Goal: Task Accomplishment & Management: Manage account settings

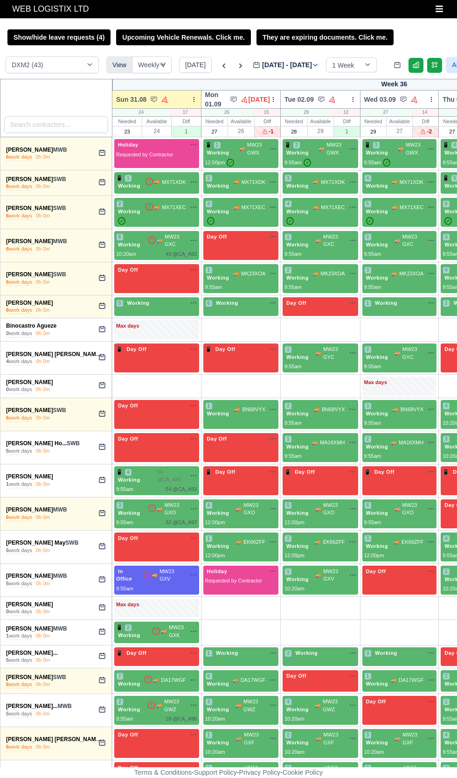
select select "1"
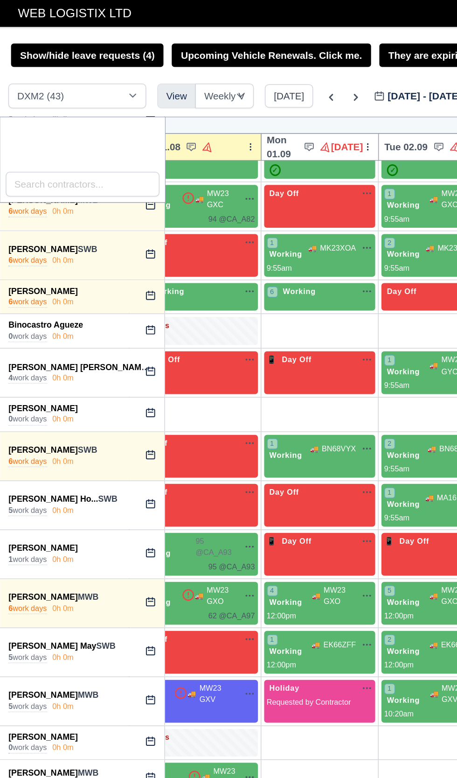
scroll to position [106, 0]
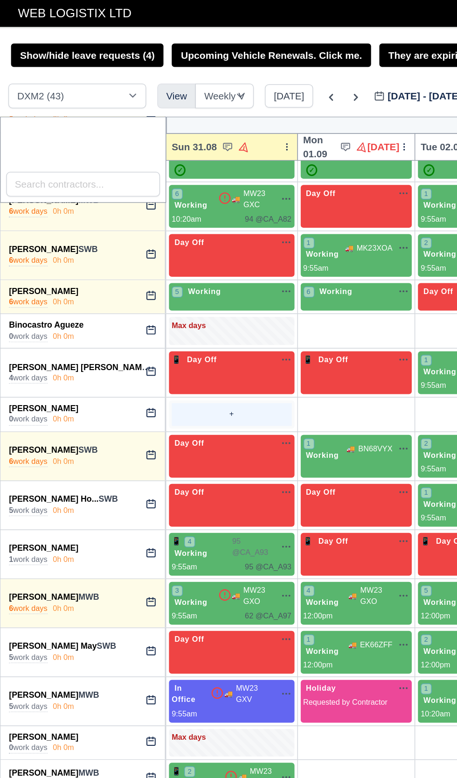
click at [156, 275] on div "+" at bounding box center [156, 280] width 81 height 15
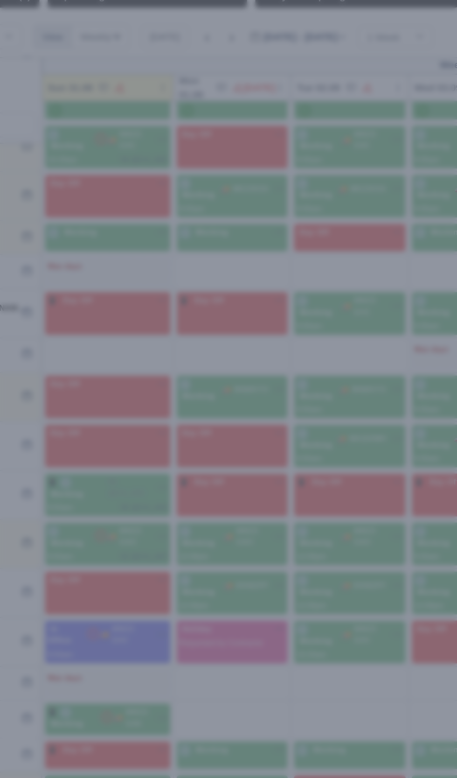
select select "Day Off"
click at [158, 295] on div at bounding box center [228, 389] width 457 height 778
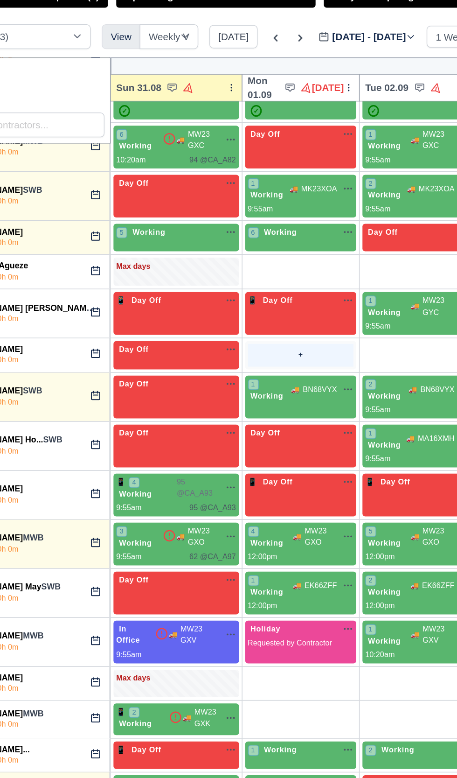
click at [234, 273] on div "+" at bounding box center [241, 280] width 72 height 15
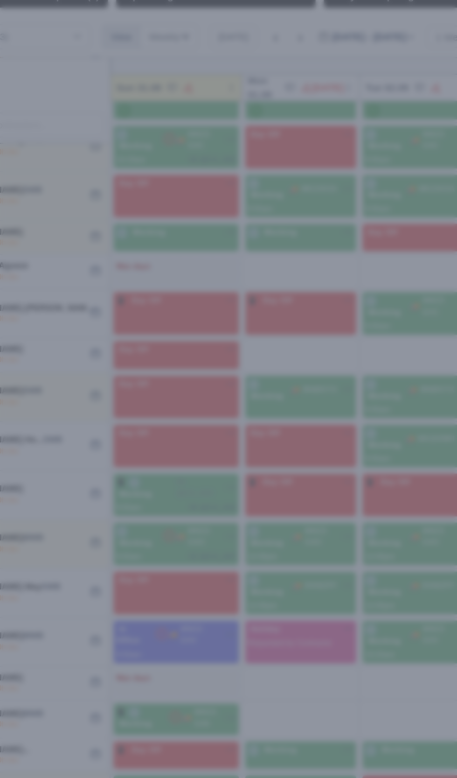
select select "Day Off"
click at [119, 295] on div at bounding box center [228, 389] width 457 height 778
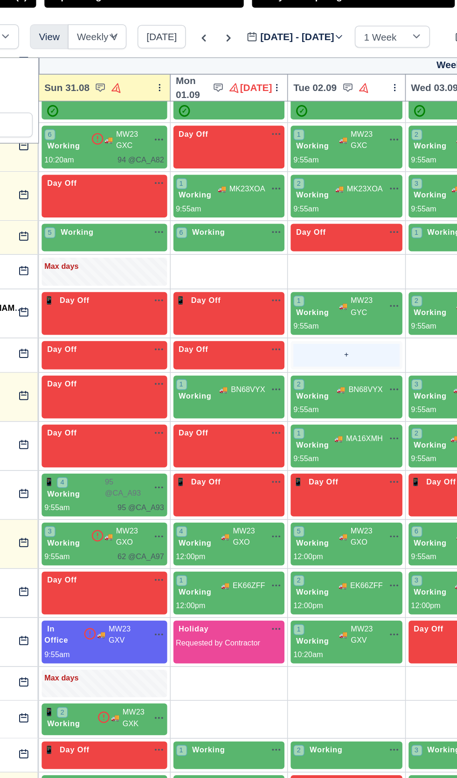
click at [312, 274] on div "+" at bounding box center [321, 280] width 72 height 15
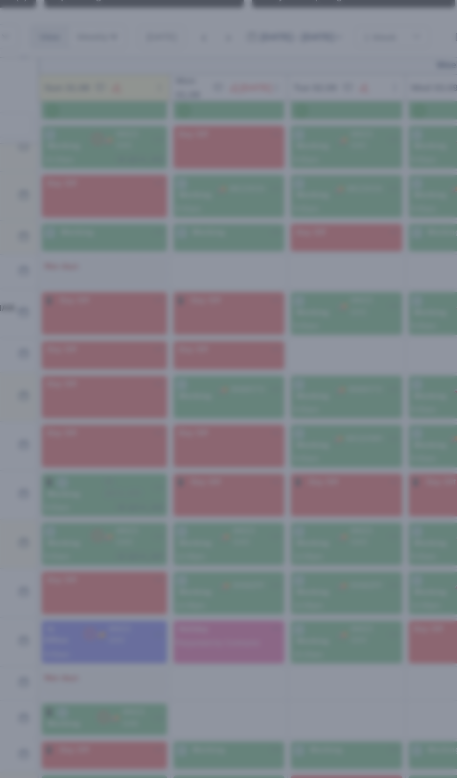
select select "Ridealong"
click at [156, 272] on div at bounding box center [228, 389] width 457 height 778
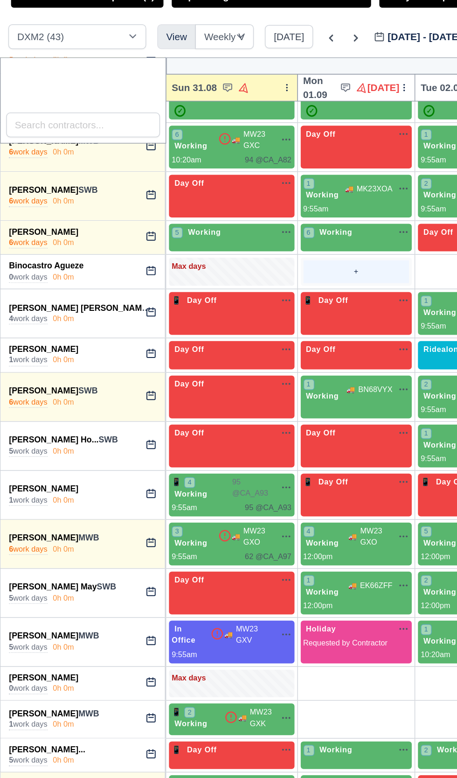
click at [232, 217] on div "+" at bounding box center [241, 223] width 72 height 15
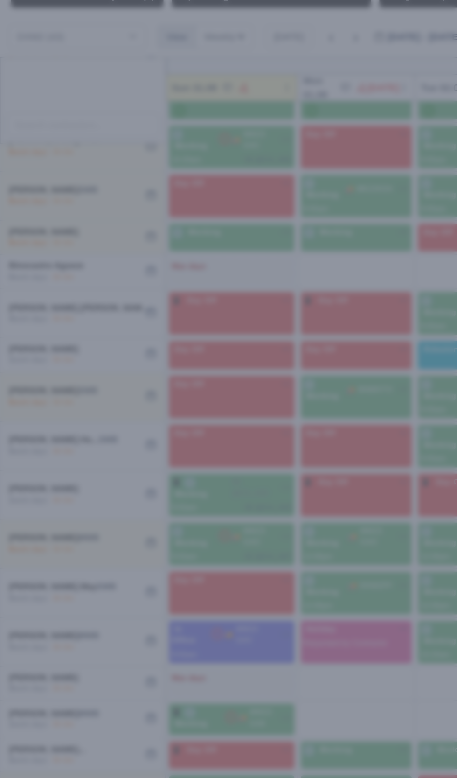
select select "Day Off"
click at [77, 272] on div at bounding box center [228, 389] width 457 height 778
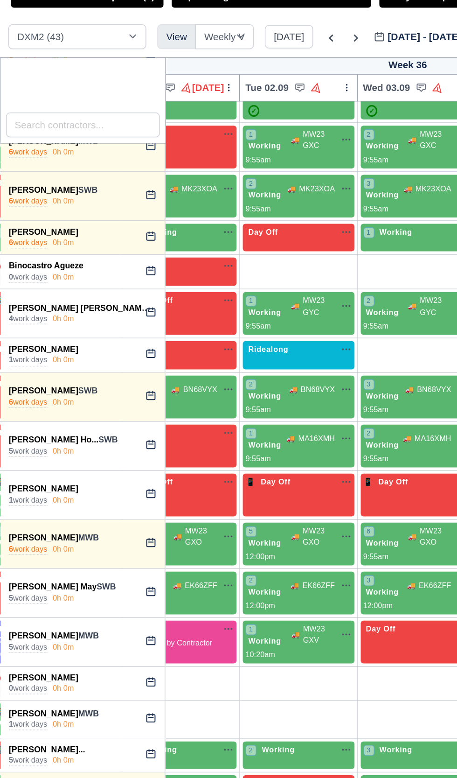
scroll to position [106, 122]
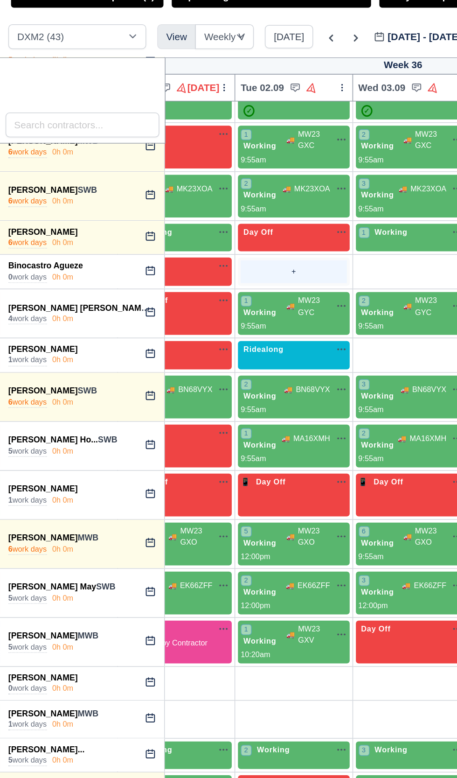
click at [193, 225] on div "+" at bounding box center [199, 223] width 72 height 15
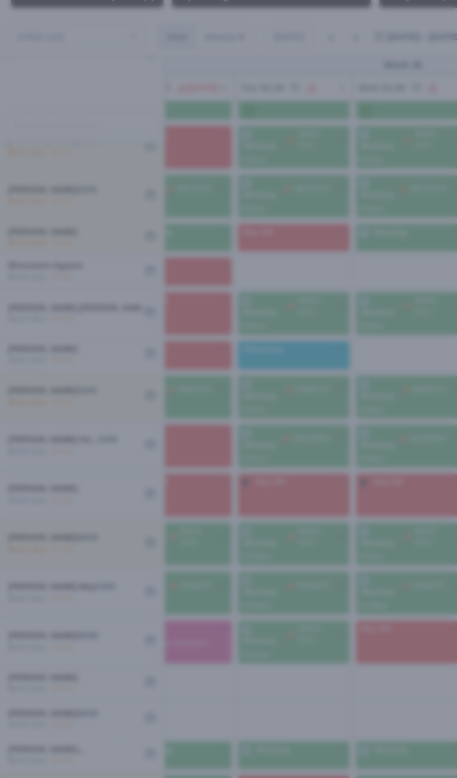
select select "Day Off"
click at [77, 290] on div at bounding box center [228, 389] width 457 height 778
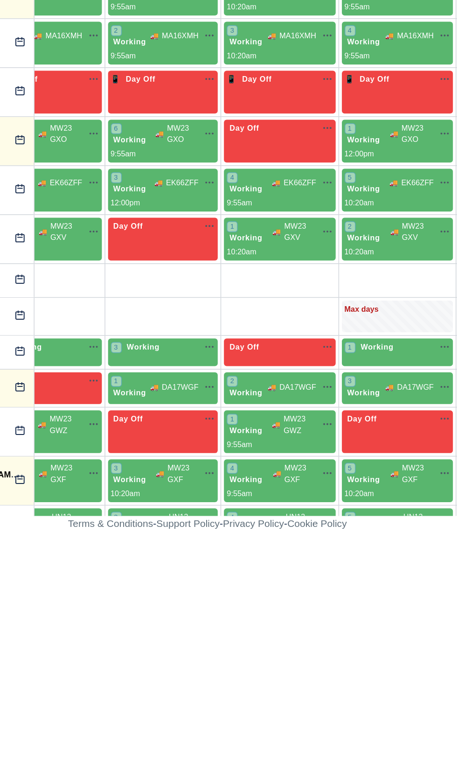
scroll to position [0, 201]
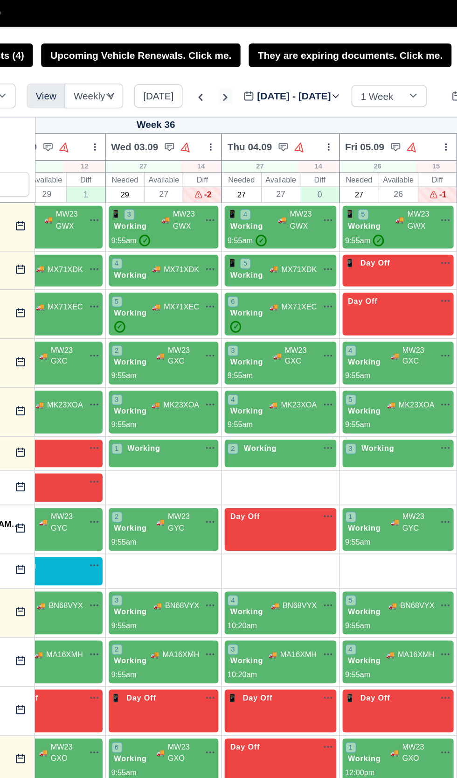
click at [238, 65] on icon at bounding box center [240, 65] width 9 height 9
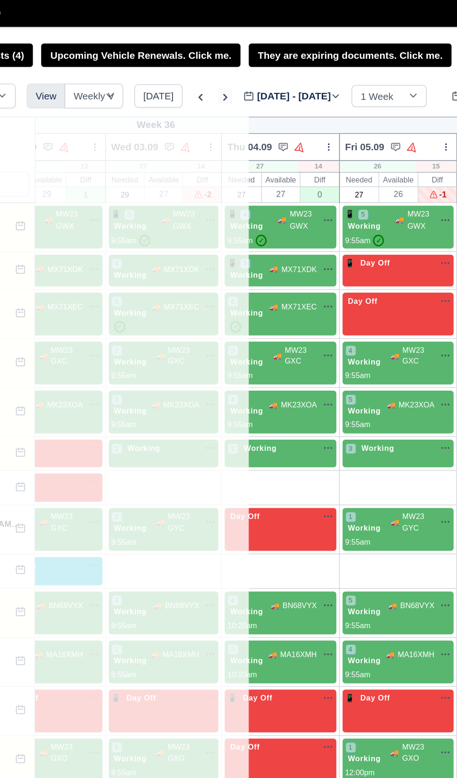
type input "[DATE]"
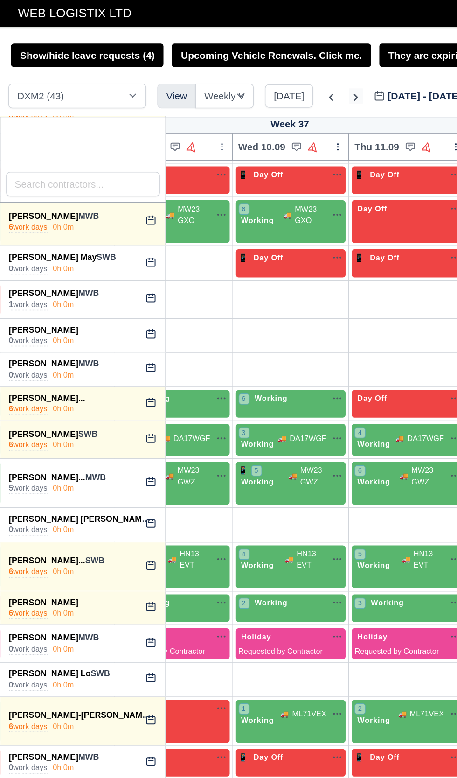
scroll to position [318, 0]
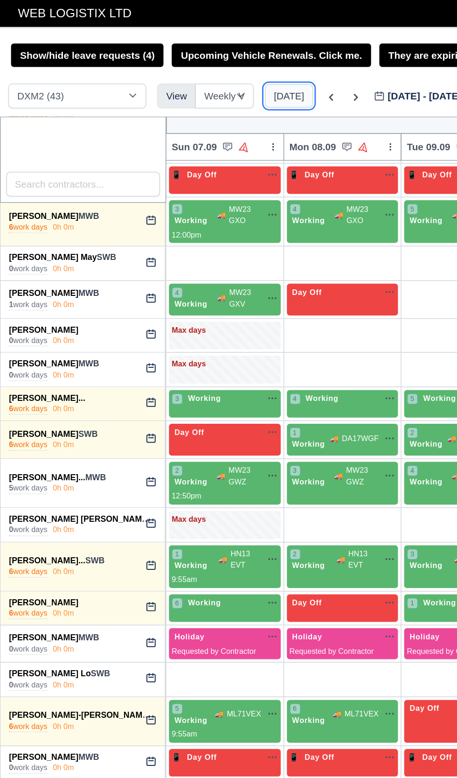
click at [190, 67] on button "[DATE]" at bounding box center [195, 65] width 33 height 16
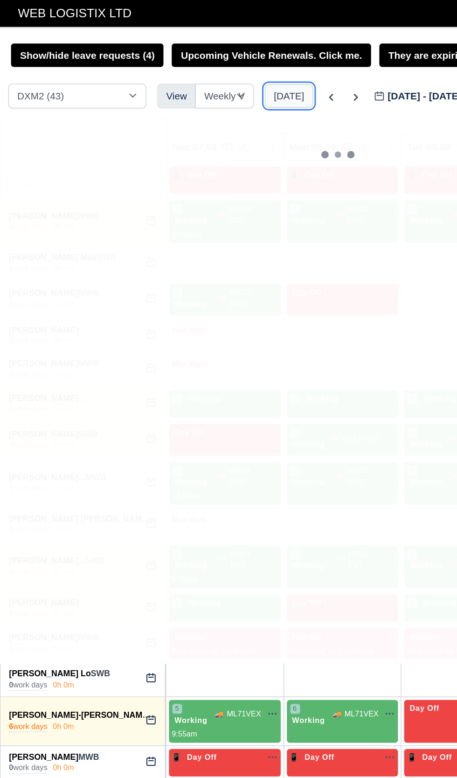
type input "[DATE]"
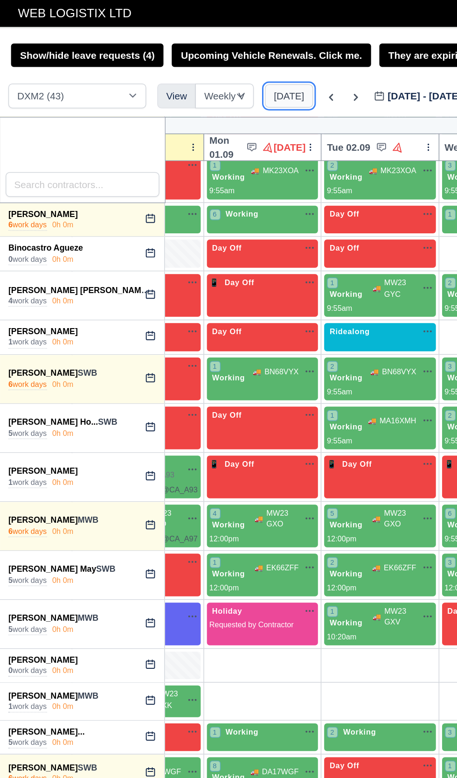
scroll to position [0, 63]
